Goal: Task Accomplishment & Management: Use online tool/utility

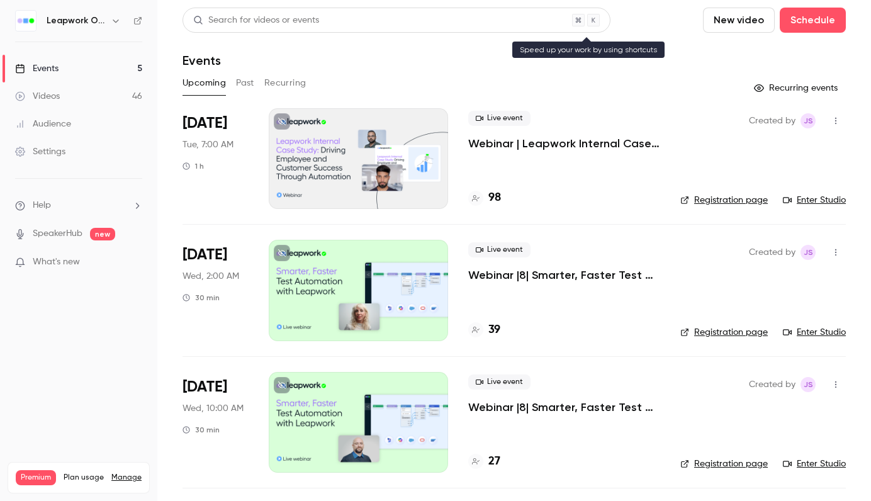
click at [270, 14] on div "Search for videos or events" at bounding box center [256, 20] width 126 height 13
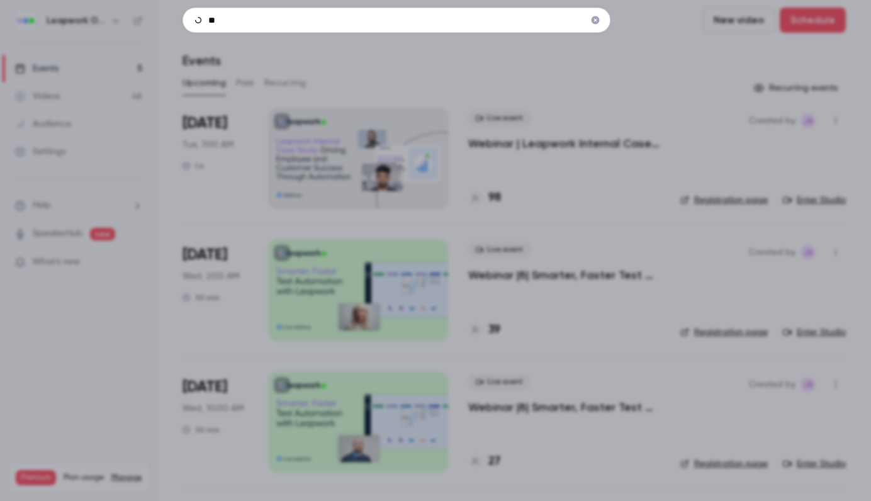
type input "***"
drag, startPoint x: 238, startPoint y: 21, endPoint x: 181, endPoint y: 11, distance: 57.6
click at [181, 11] on div "***" at bounding box center [435, 250] width 871 height 501
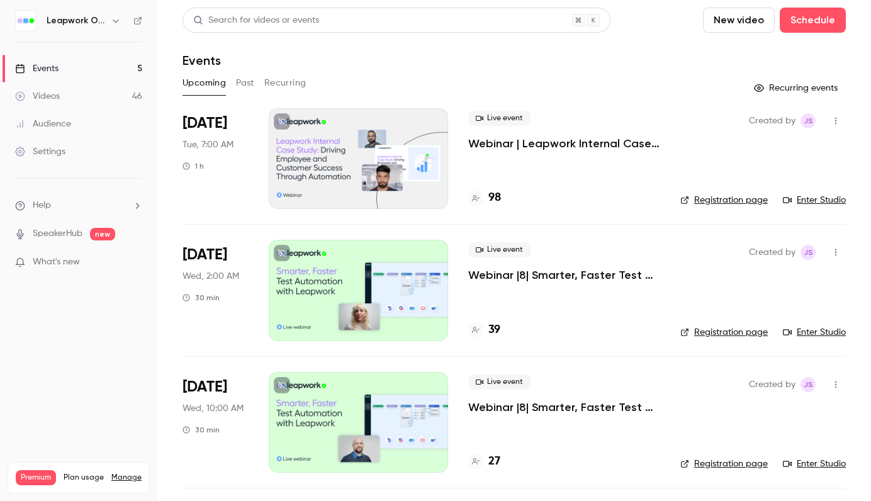
click at [90, 16] on h6 "Leapwork Online Event" at bounding box center [76, 20] width 59 height 13
click at [118, 22] on icon "button" at bounding box center [116, 21] width 10 height 10
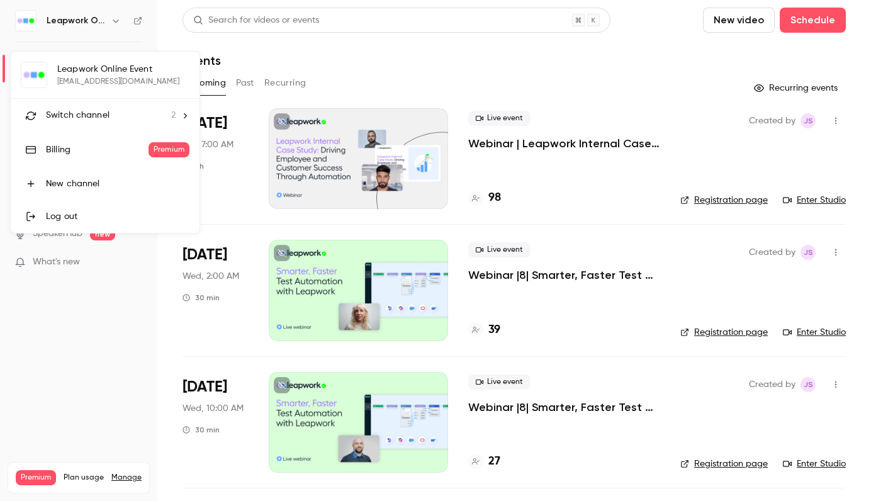
click at [96, 114] on span "Switch channel" at bounding box center [78, 115] width 64 height 13
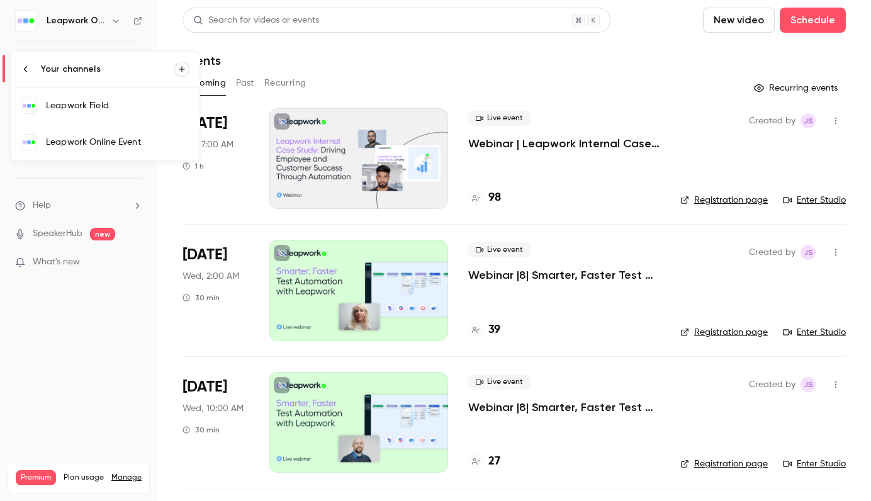
click at [84, 142] on div "Leapwork Online Event" at bounding box center [117, 142] width 143 height 13
click at [83, 16] on h6 "Leapwork Online Event" at bounding box center [76, 20] width 59 height 13
click at [113, 23] on icon "button" at bounding box center [116, 21] width 10 height 10
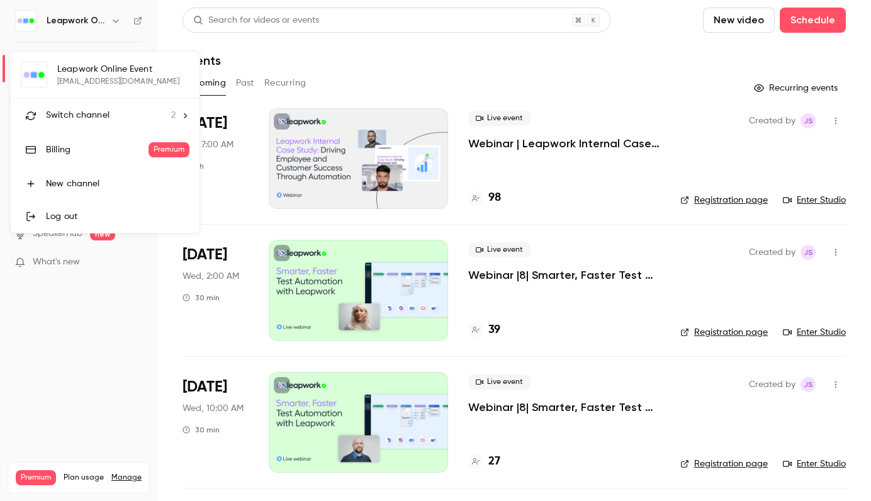
click at [91, 108] on li "Switch channel 2" at bounding box center [105, 115] width 189 height 33
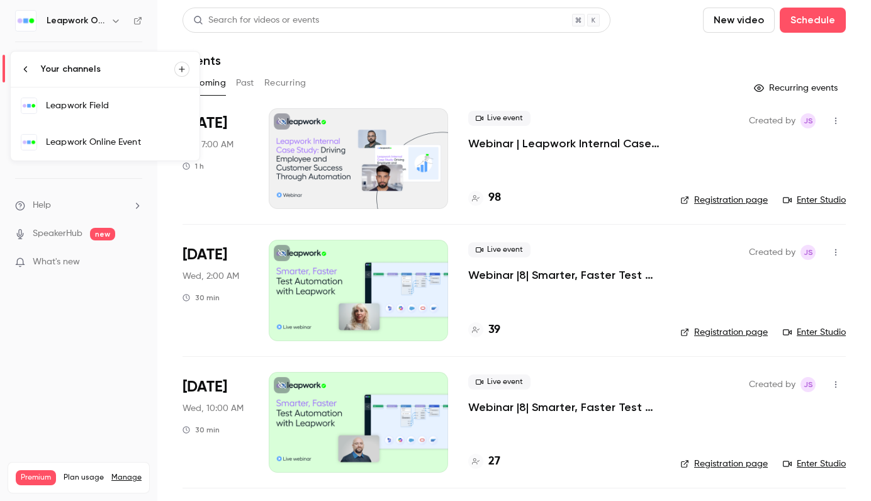
click at [91, 111] on div "Leapwork Field" at bounding box center [117, 105] width 143 height 13
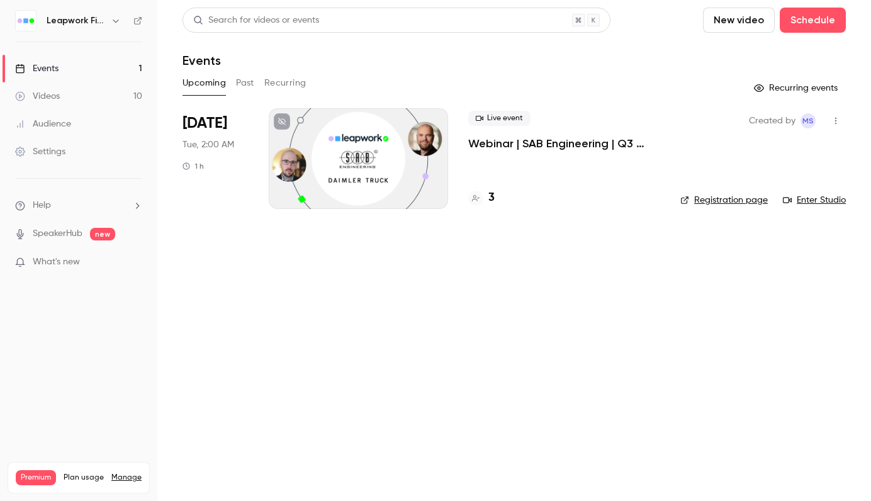
click at [340, 169] on div at bounding box center [358, 158] width 179 height 101
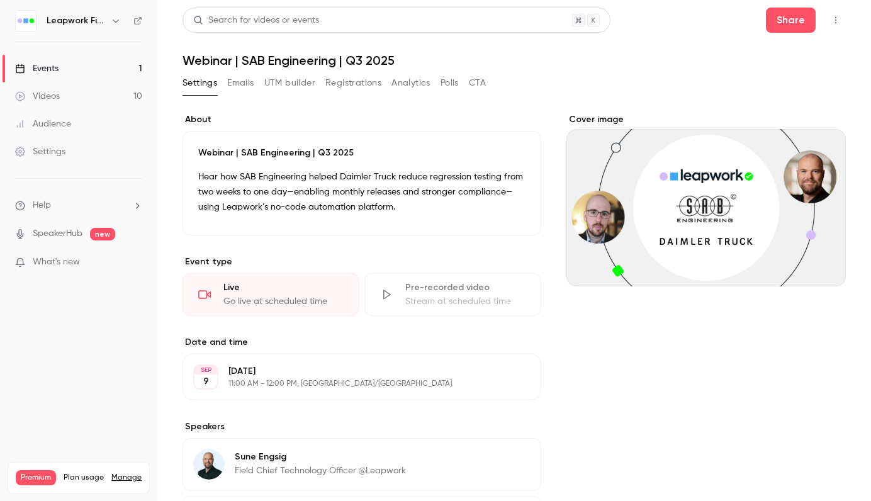
click at [256, 59] on h1 "Webinar | SAB Engineering | Q3 2025" at bounding box center [514, 60] width 663 height 15
copy div "Webinar | SAB Engineering | Q3 2025 Settings Emails UTM builder Registrations A…"
click at [685, 178] on div "Cover image" at bounding box center [705, 199] width 279 height 173
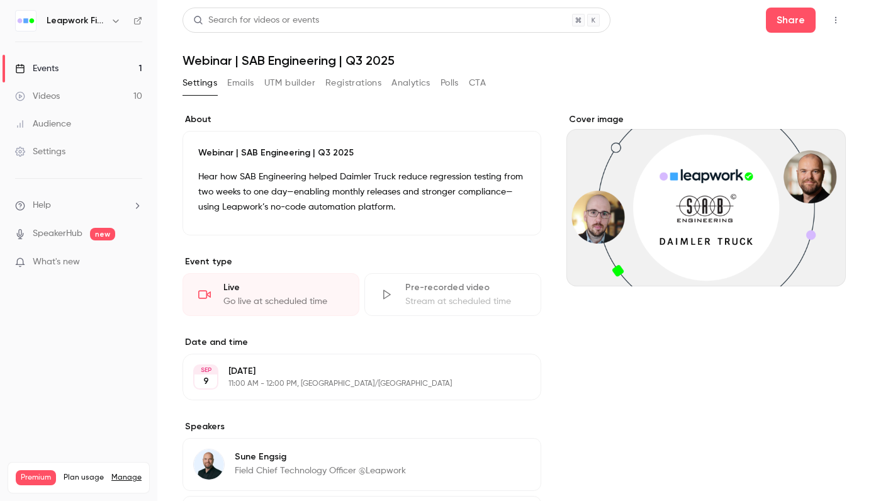
click at [0, 0] on input "Cover image" at bounding box center [0, 0] width 0 height 0
click at [42, 61] on link "Events 1" at bounding box center [78, 69] width 157 height 28
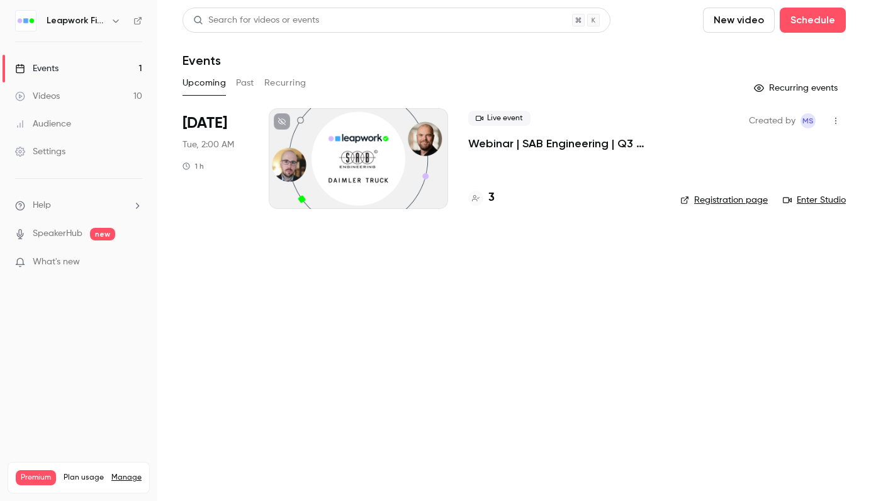
click at [728, 201] on link "Registration page" at bounding box center [723, 200] width 87 height 13
click at [870, 85] on main "Search for videos or events New video Schedule Events Upcoming Past Recurring R…" at bounding box center [514, 250] width 714 height 501
